Goal: Information Seeking & Learning: Learn about a topic

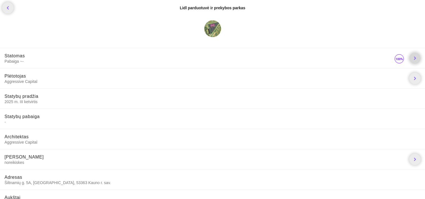
click at [416, 57] on icon "chevron_right" at bounding box center [415, 58] width 7 height 7
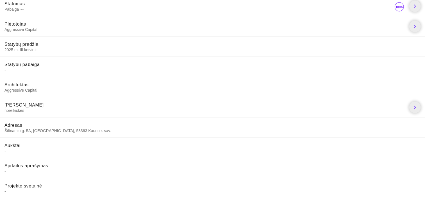
scroll to position [53, 0]
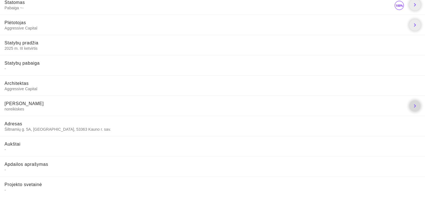
click at [415, 106] on icon "chevron_right" at bounding box center [415, 106] width 7 height 7
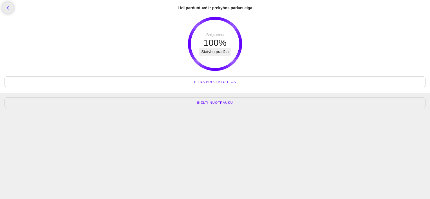
click at [215, 83] on span "Pilna projekto eiga" at bounding box center [215, 82] width 42 height 6
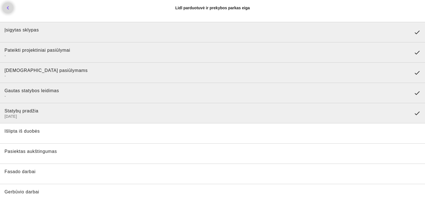
click at [8, 9] on icon "chevron_left" at bounding box center [7, 7] width 7 height 7
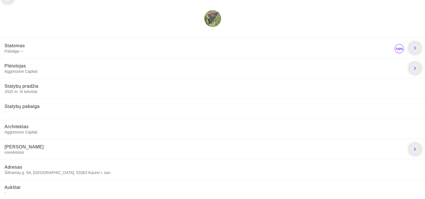
scroll to position [28, 0]
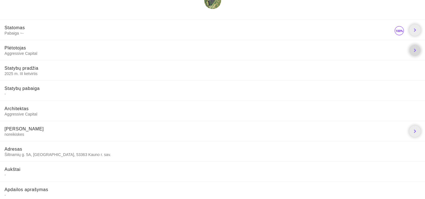
click at [415, 51] on icon "chevron_right" at bounding box center [415, 50] width 7 height 7
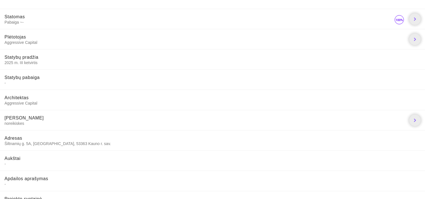
scroll to position [53, 0]
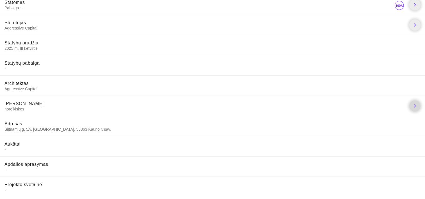
click at [415, 106] on icon "chevron_right" at bounding box center [415, 106] width 7 height 7
